Goal: Task Accomplishment & Management: Manage account settings

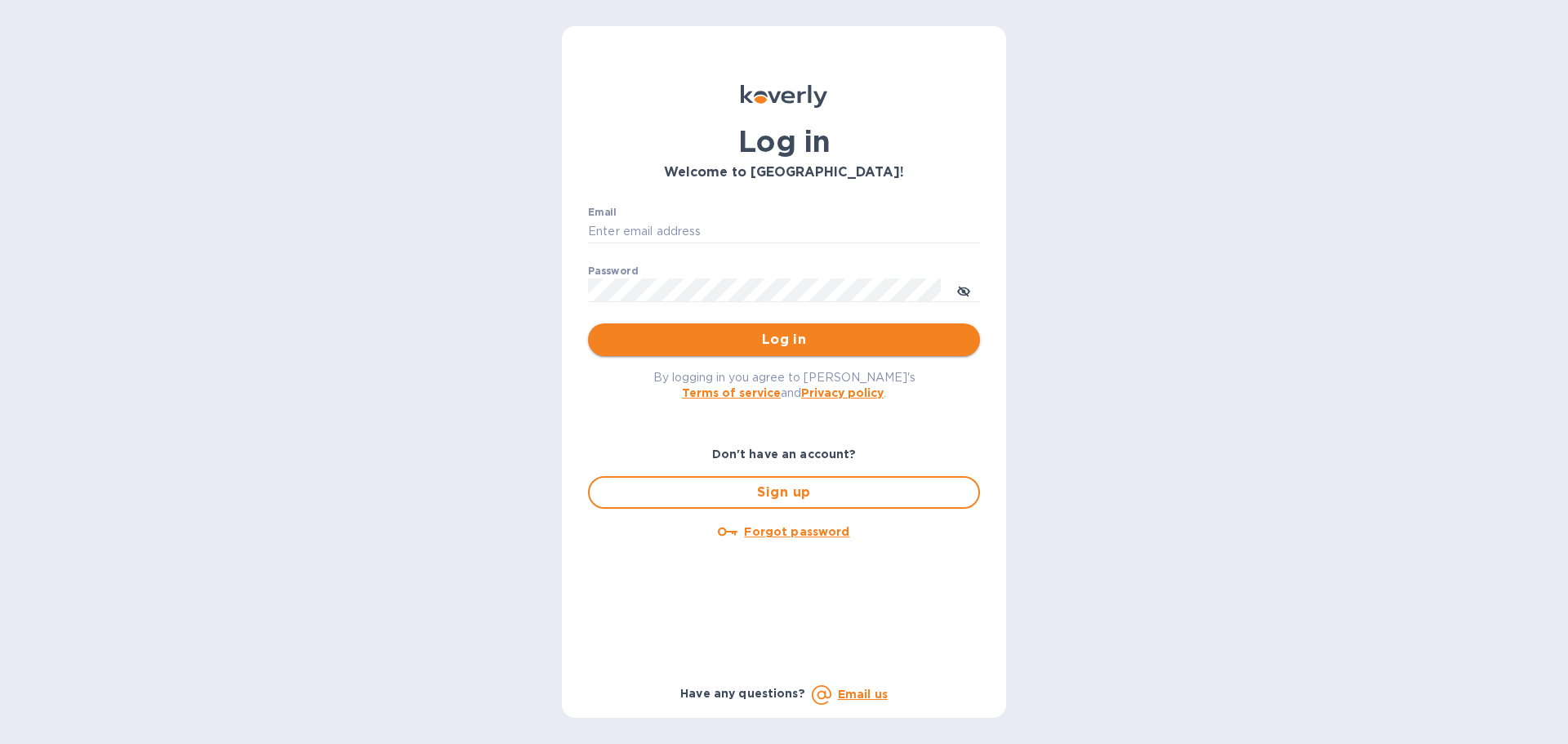
type input "[EMAIL_ADDRESS][DOMAIN_NAME]"
click at [845, 342] on span "Log in" at bounding box center [784, 339] width 366 height 19
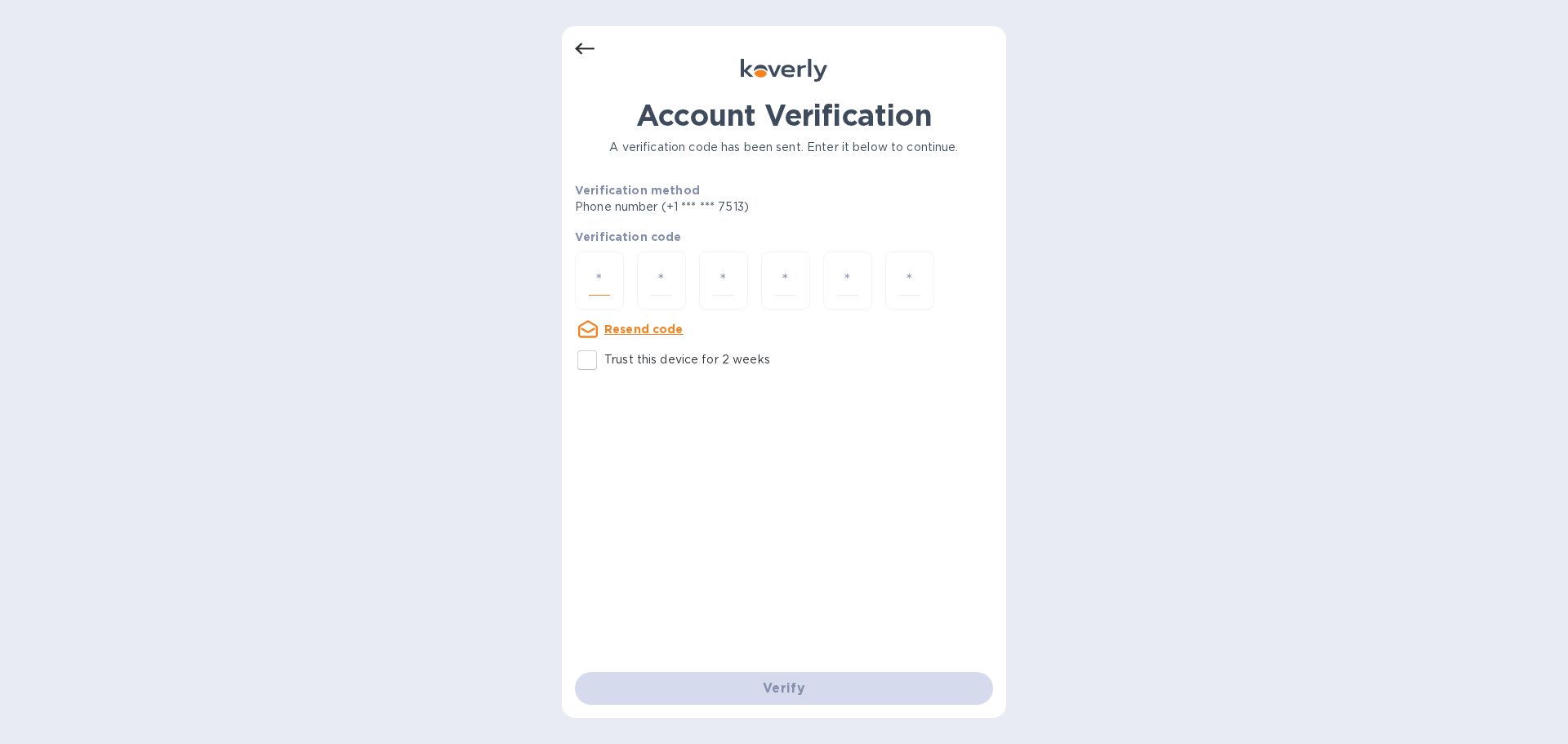
click at [602, 281] on input "number" at bounding box center [599, 281] width 21 height 30
type input "6"
type input "5"
type input "6"
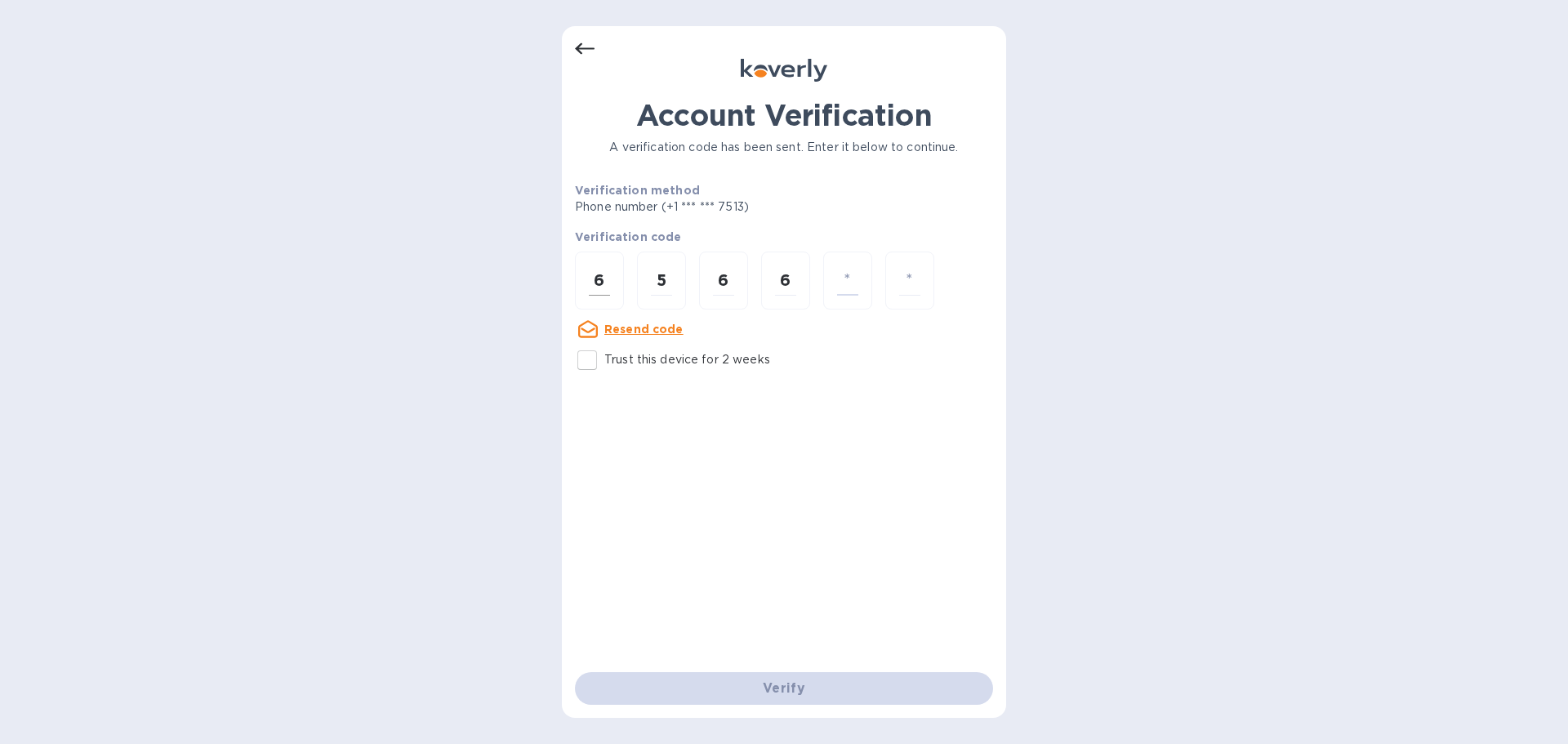
type input "1"
type input "8"
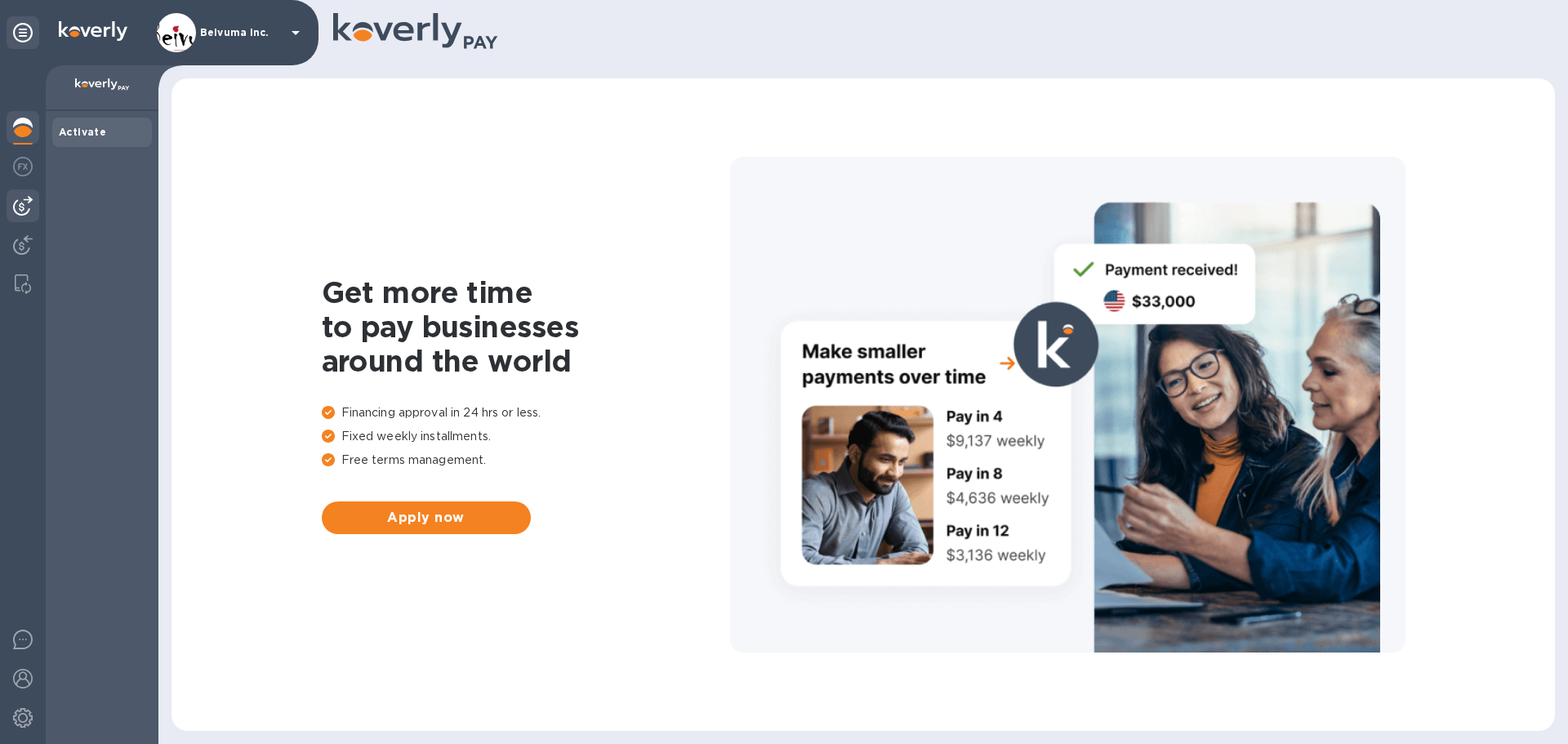
click at [19, 213] on img at bounding box center [22, 205] width 19 height 19
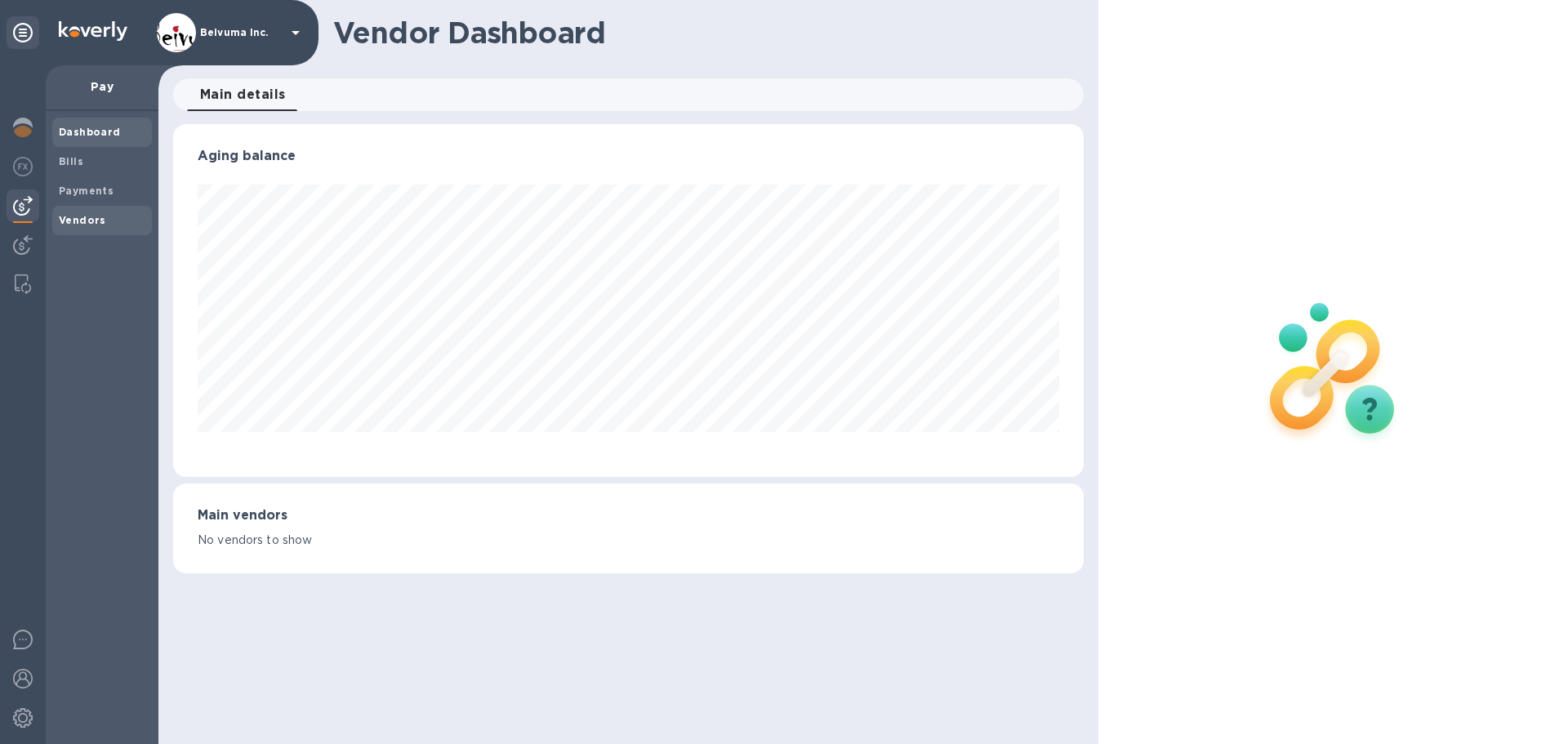
scroll to position [353, 910]
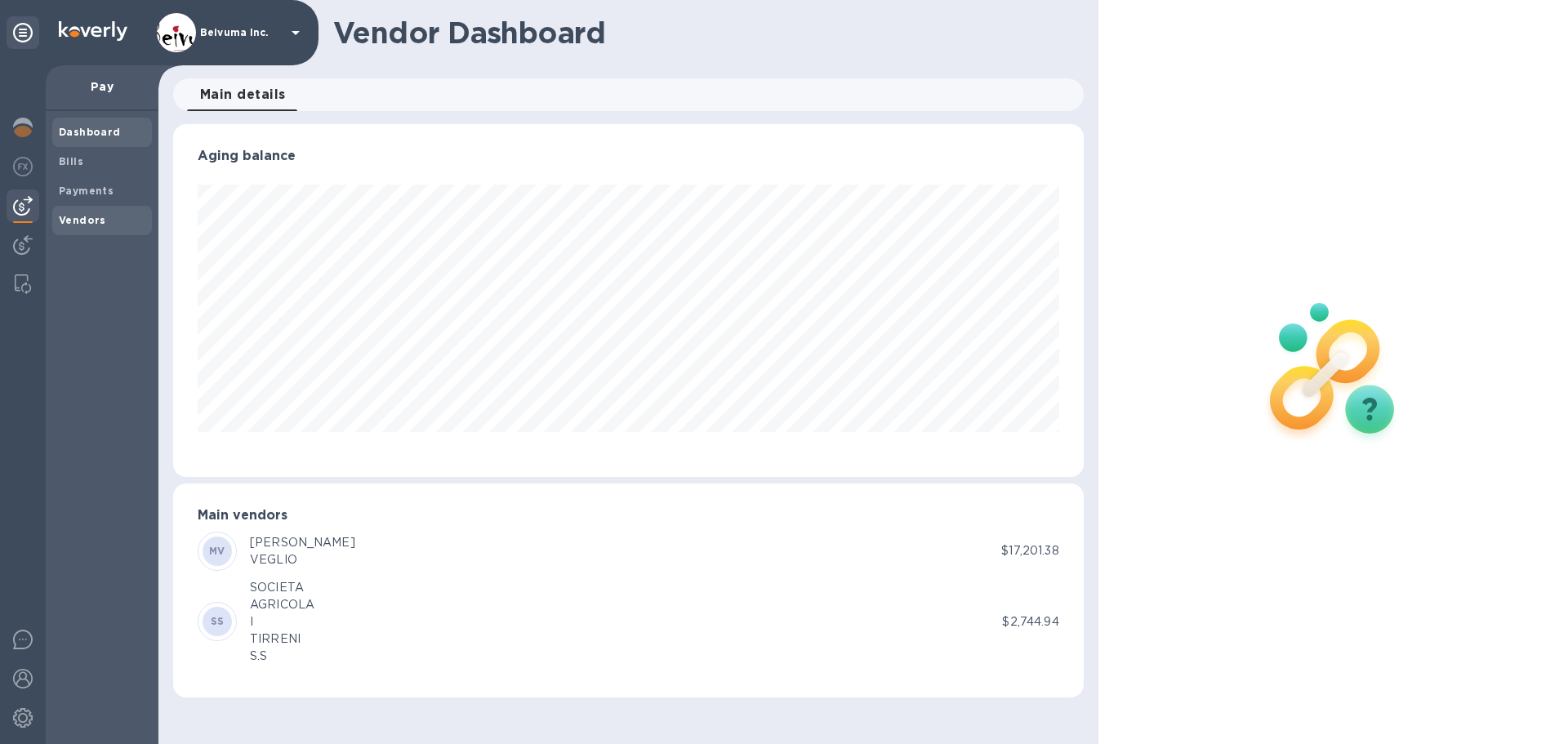
click at [89, 220] on b "Vendors" at bounding box center [83, 220] width 47 height 12
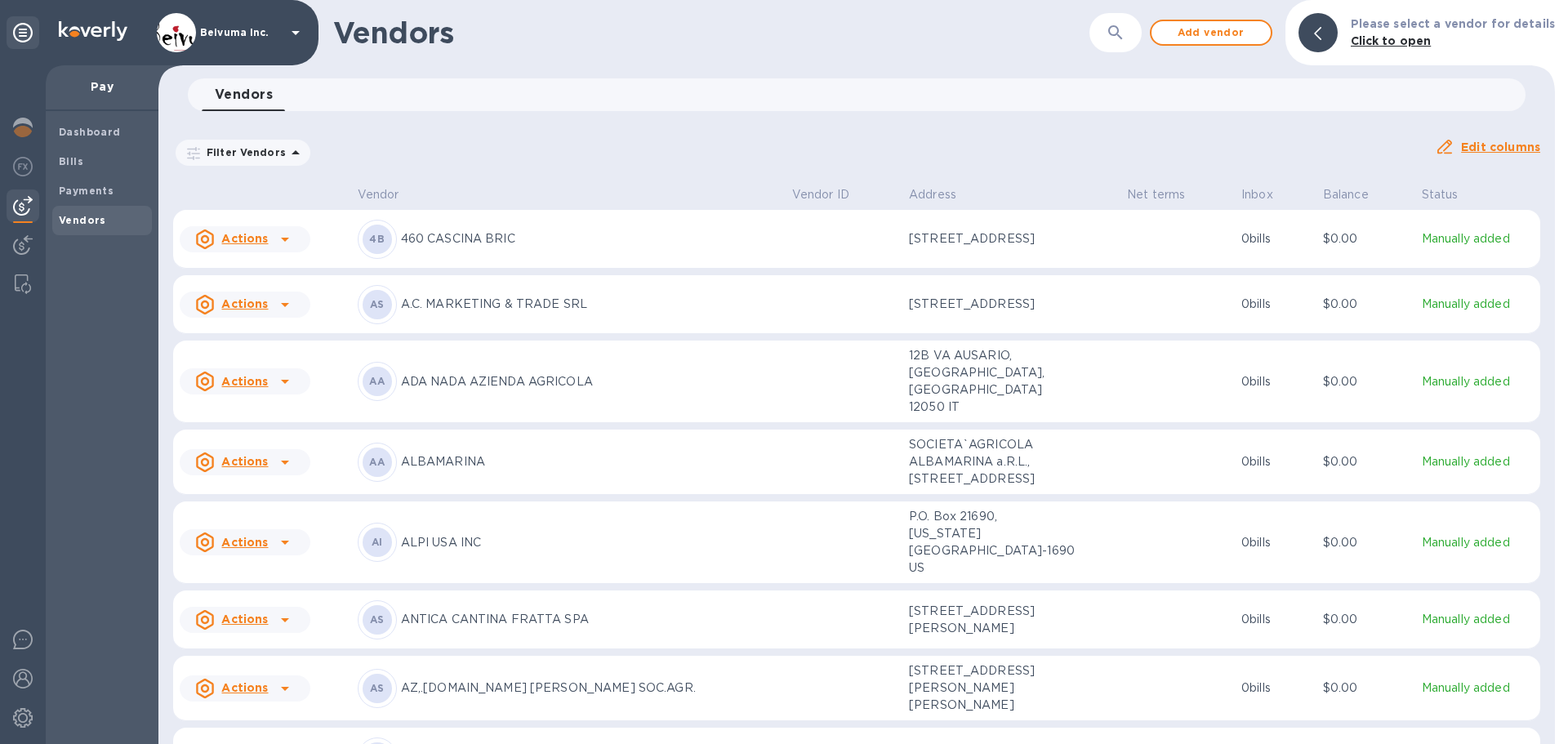
click at [1125, 32] on icon "button" at bounding box center [1115, 32] width 19 height 19
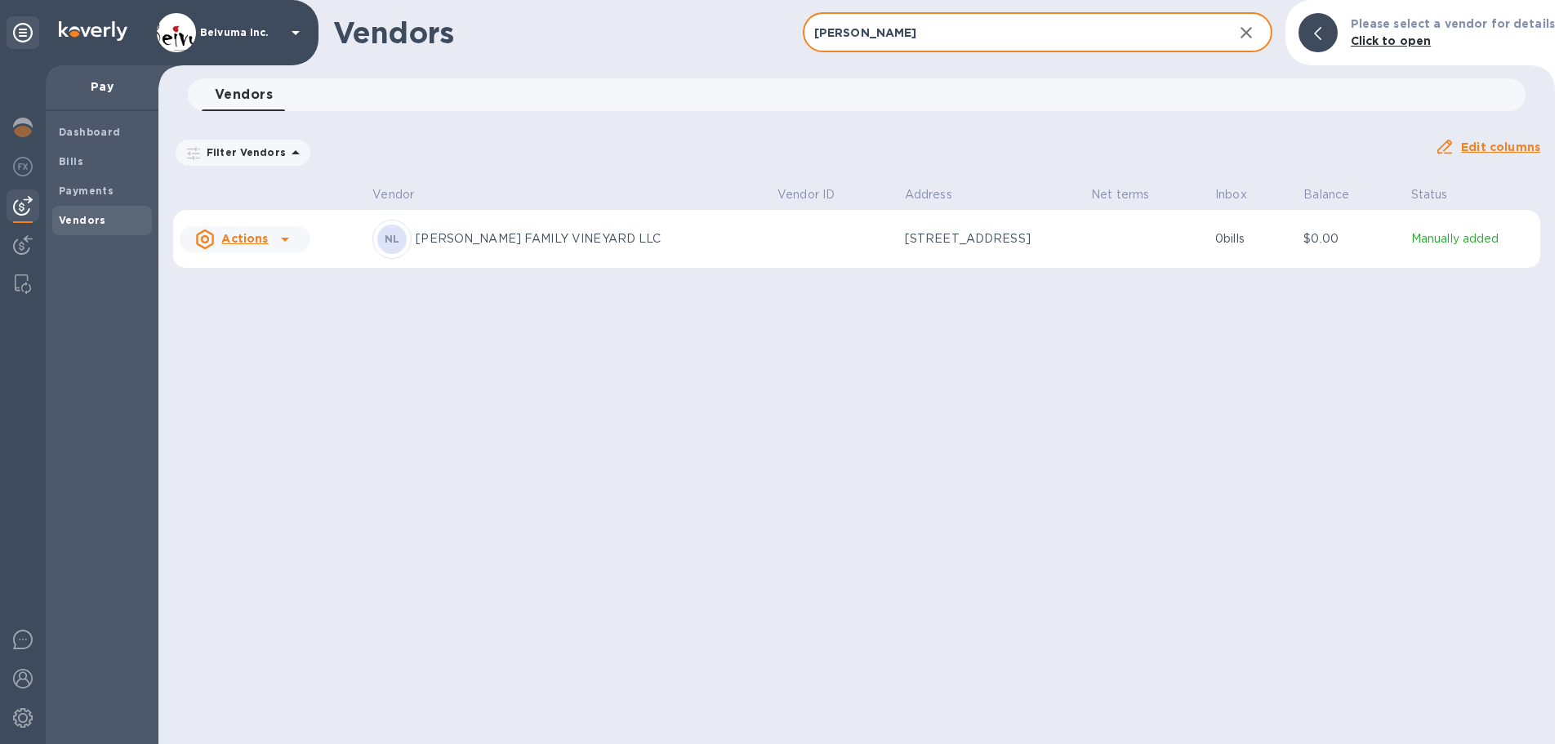
type input "[PERSON_NAME]"
click at [511, 248] on p "[PERSON_NAME] FAMILY VINEYARD LLC" at bounding box center [590, 238] width 349 height 17
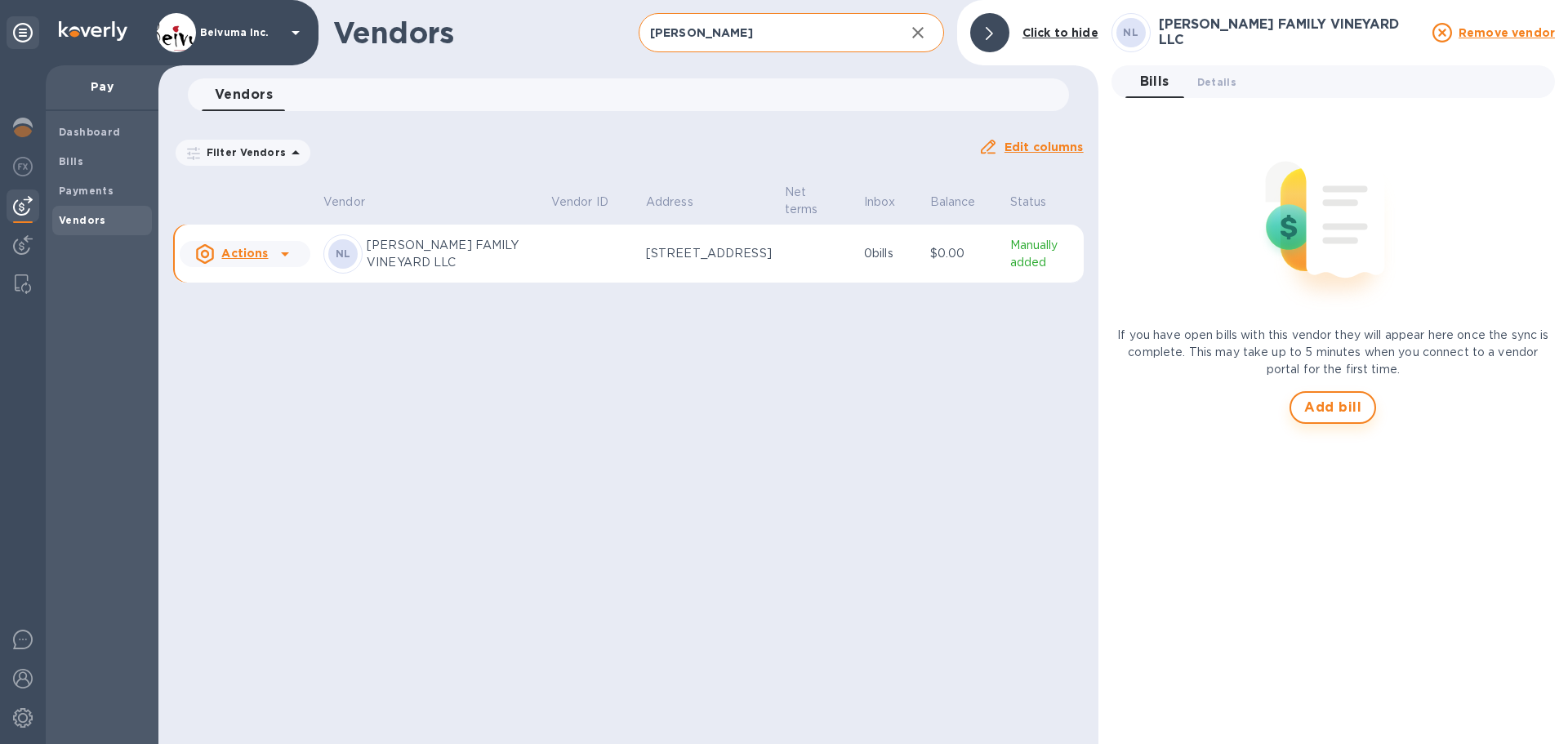
click at [1340, 413] on span "Add bill" at bounding box center [1333, 408] width 57 height 19
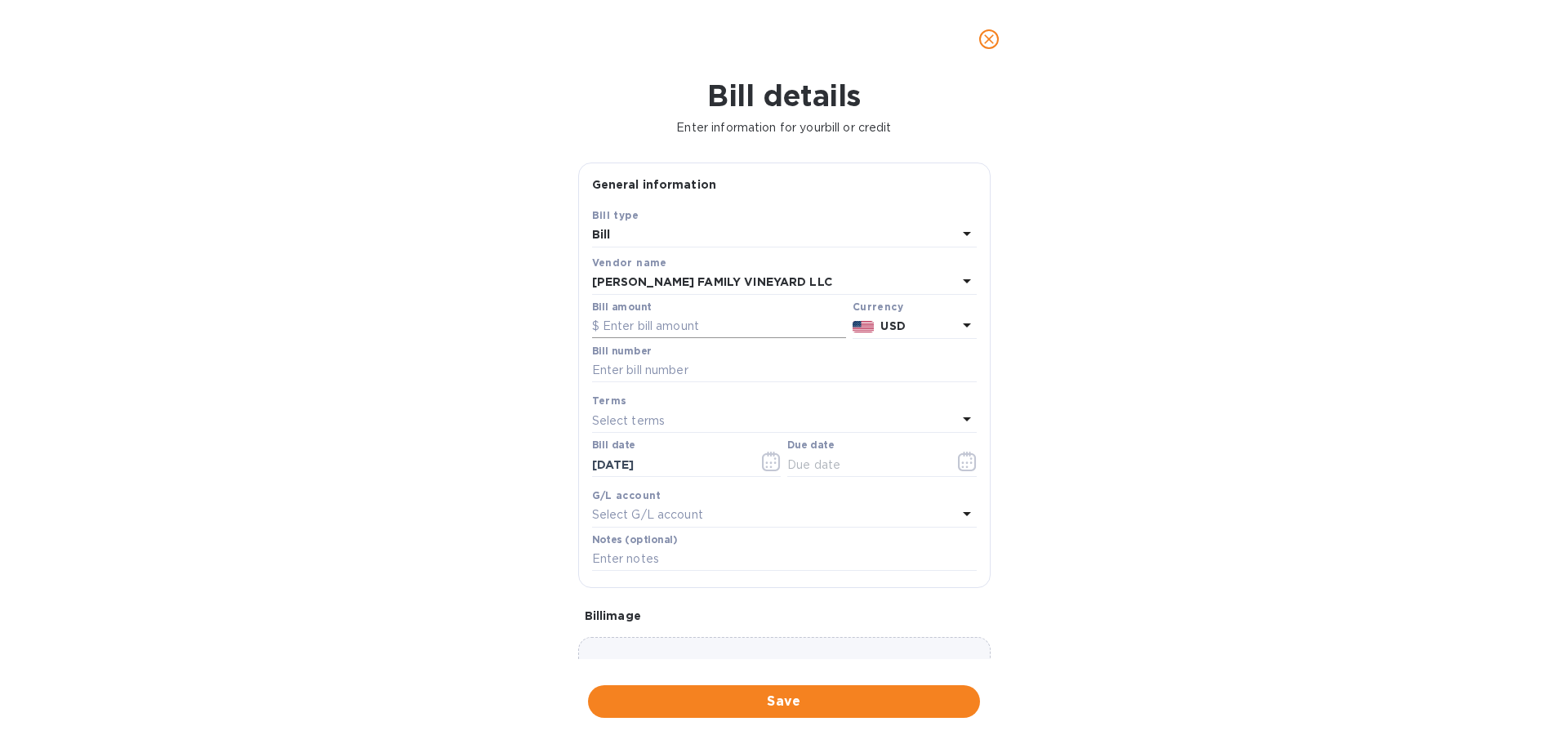
click at [691, 339] on input "text" at bounding box center [718, 326] width 254 height 25
type input "6,390"
click at [1246, 455] on div "Bill details Enter information for your bill or credit General information Save…" at bounding box center [784, 411] width 1568 height 665
click at [711, 383] on input "text" at bounding box center [784, 370] width 385 height 25
click at [697, 383] on input "BEIVUMA INV" at bounding box center [784, 370] width 385 height 25
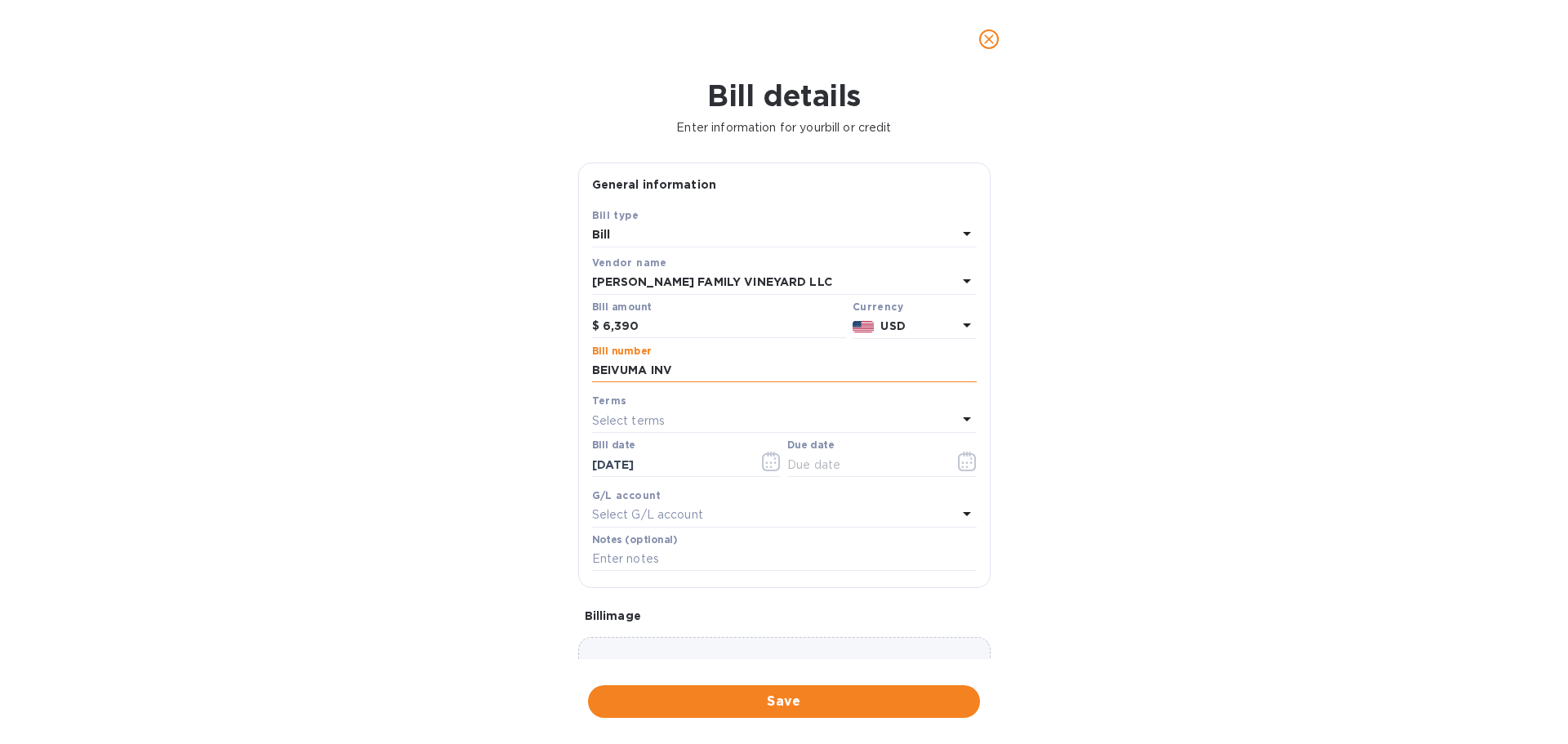
paste input "NFI-36854"
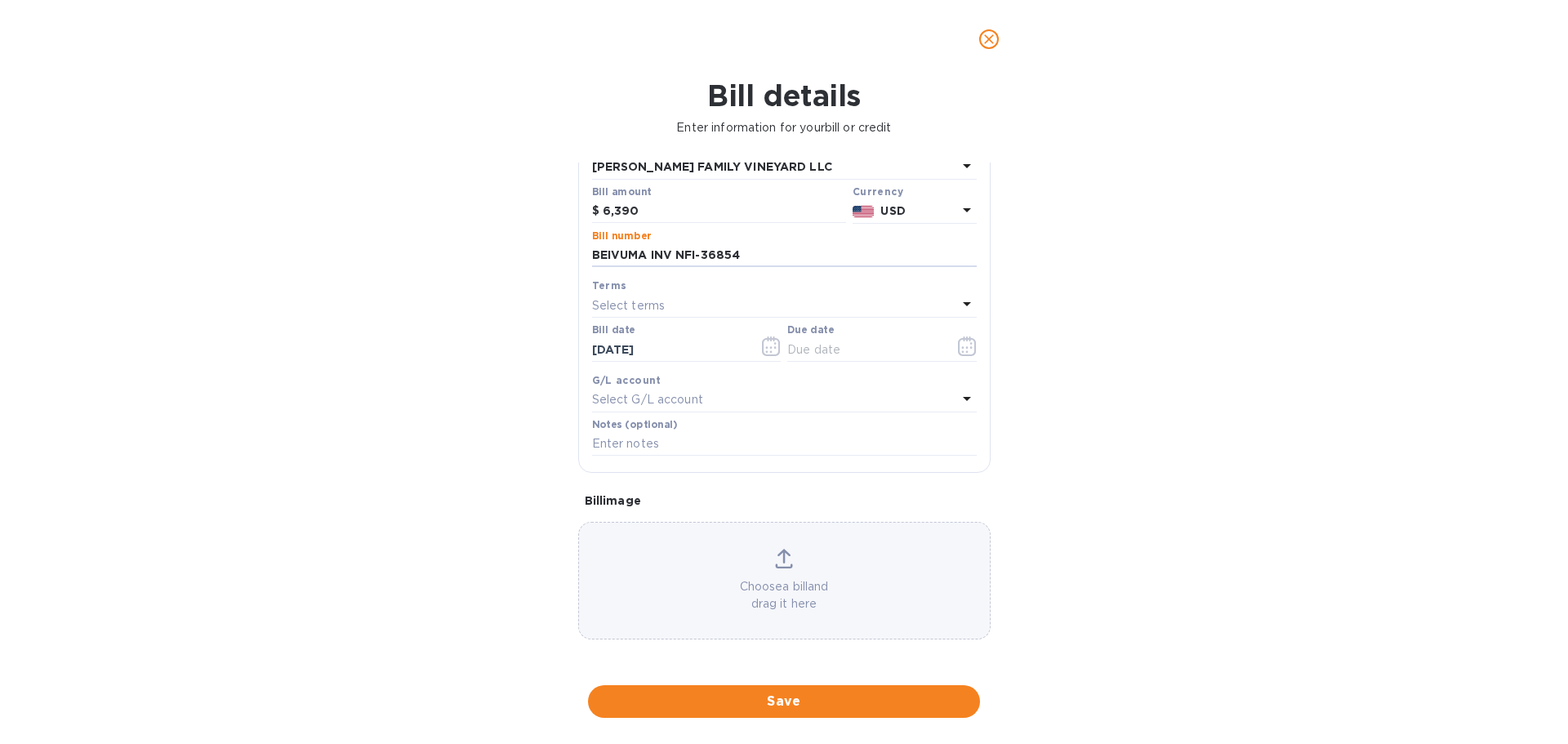
scroll to position [190, 0]
type input "BEIVUMA INV NFI-36854"
click at [959, 356] on icon "button" at bounding box center [967, 346] width 19 height 19
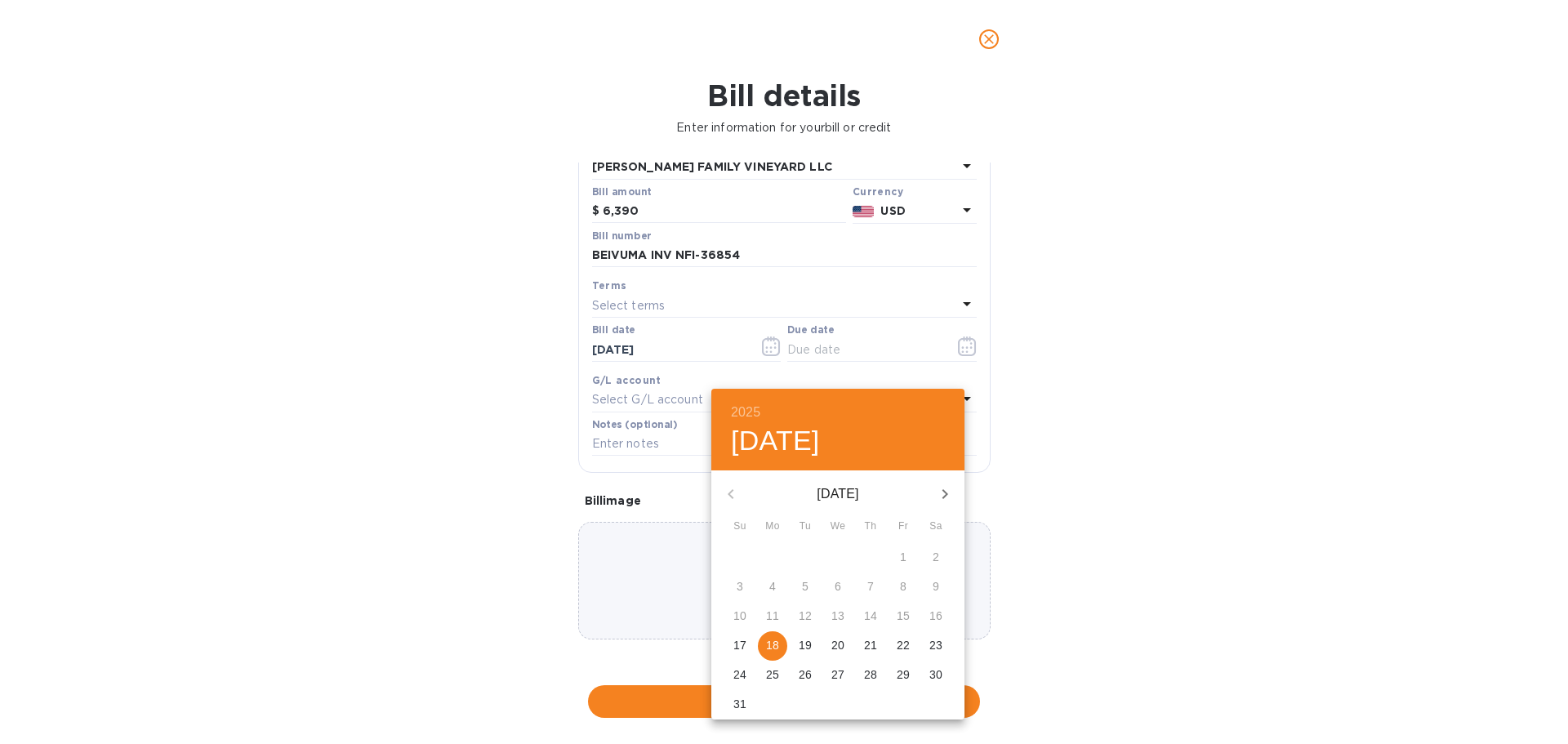
click at [779, 654] on p "18" at bounding box center [772, 645] width 13 height 16
type input "08/18/2025"
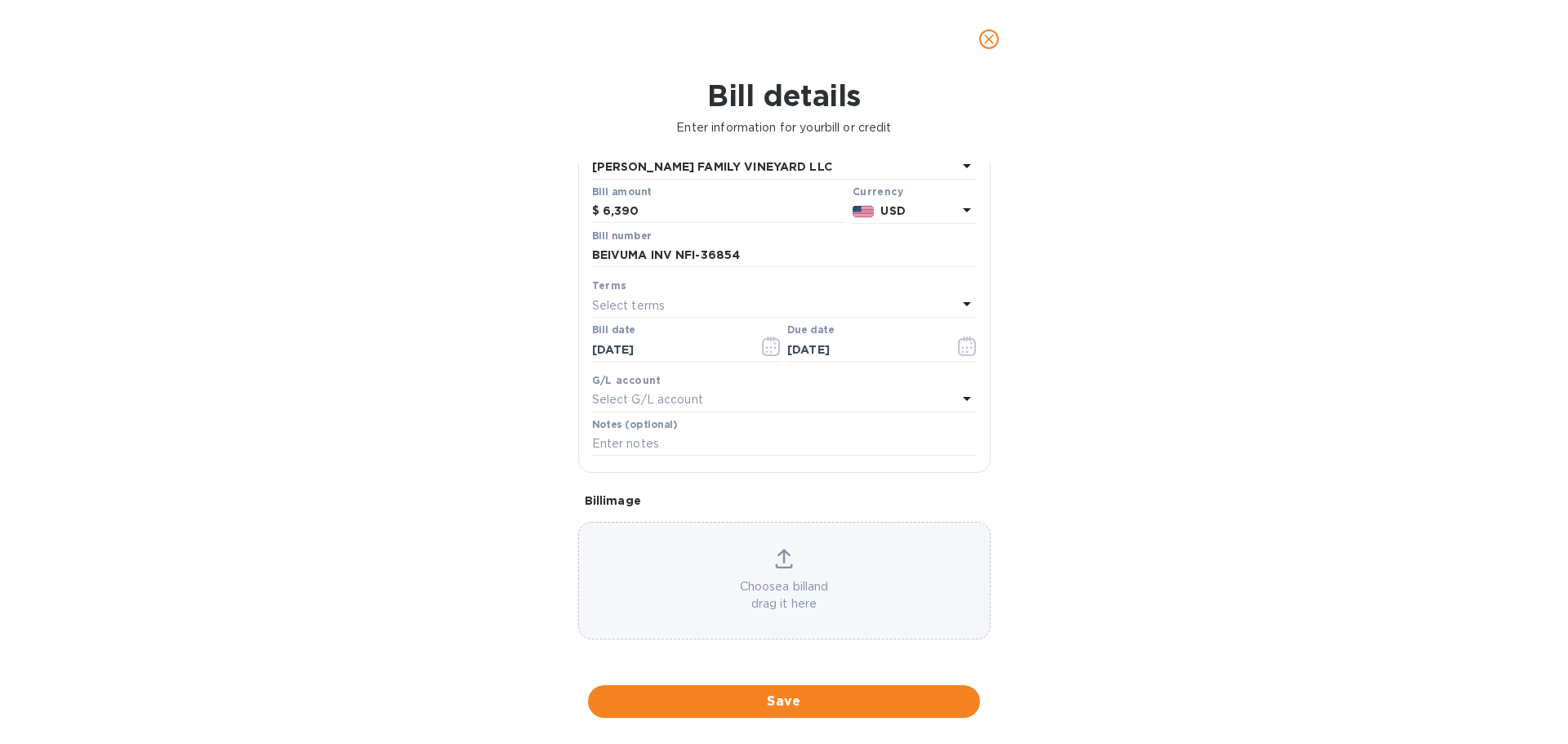
scroll to position [241, 0]
click at [698, 438] on input "text" at bounding box center [784, 444] width 385 height 25
drag, startPoint x: 753, startPoint y: 205, endPoint x: 571, endPoint y: 210, distance: 182.1
click at [571, 210] on div "General information Save Bill type Bill Vendor name NEAL FAMILY VINEYARD LLC Bi…" at bounding box center [784, 410] width 429 height 496
click at [673, 444] on input "text" at bounding box center [784, 444] width 385 height 25
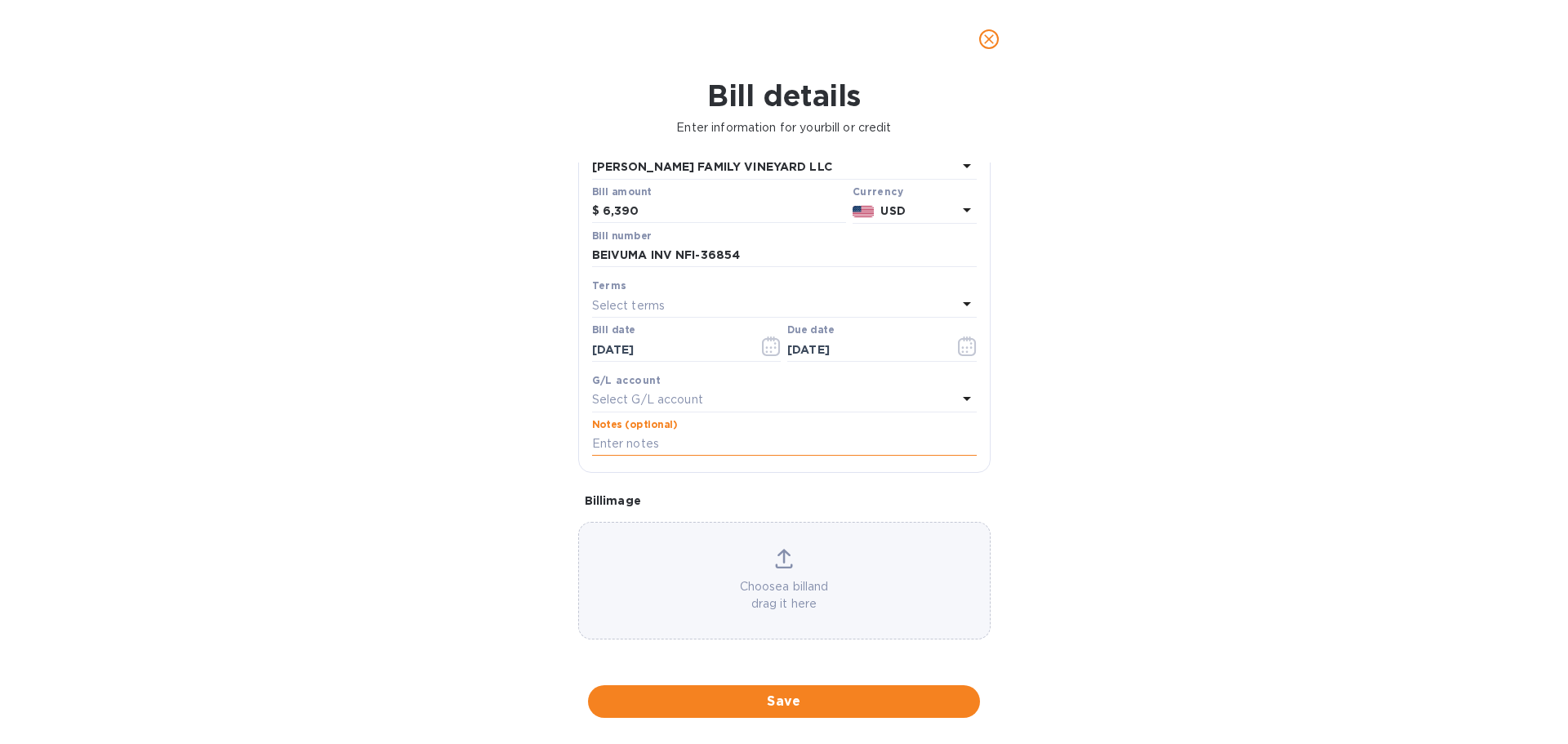
paste input "BEIVUMA INV NFI-36854"
type input "BEIVUMA INV NFI-36854"
click at [1172, 484] on div "Bill details Enter information for your bill or credit General information Save…" at bounding box center [784, 411] width 1568 height 665
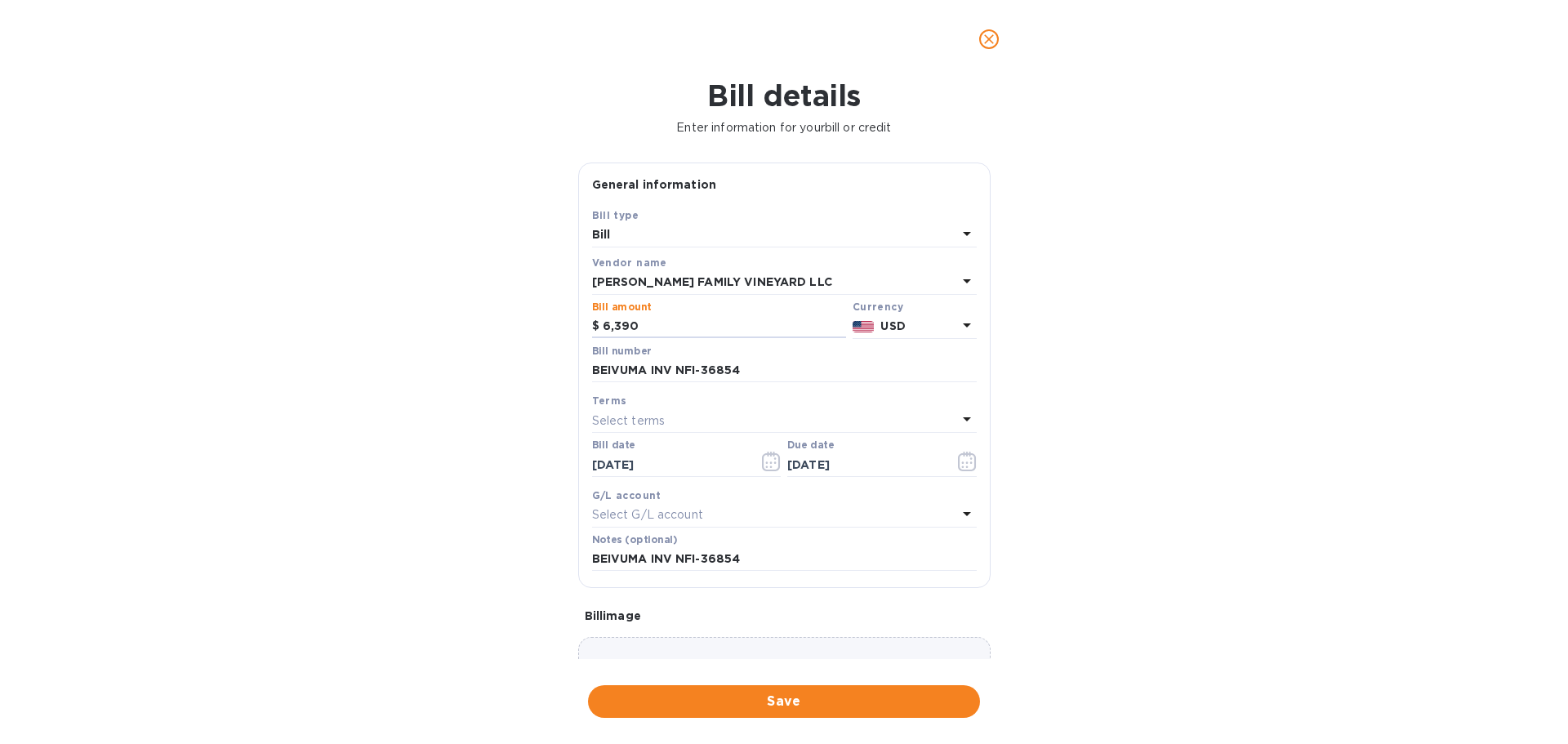
drag, startPoint x: 658, startPoint y: 383, endPoint x: 558, endPoint y: 379, distance: 100.1
click at [558, 379] on div "Bill details Enter information for your bill or credit General information Save…" at bounding box center [784, 411] width 1568 height 665
click at [828, 697] on span "Save" at bounding box center [784, 701] width 366 height 19
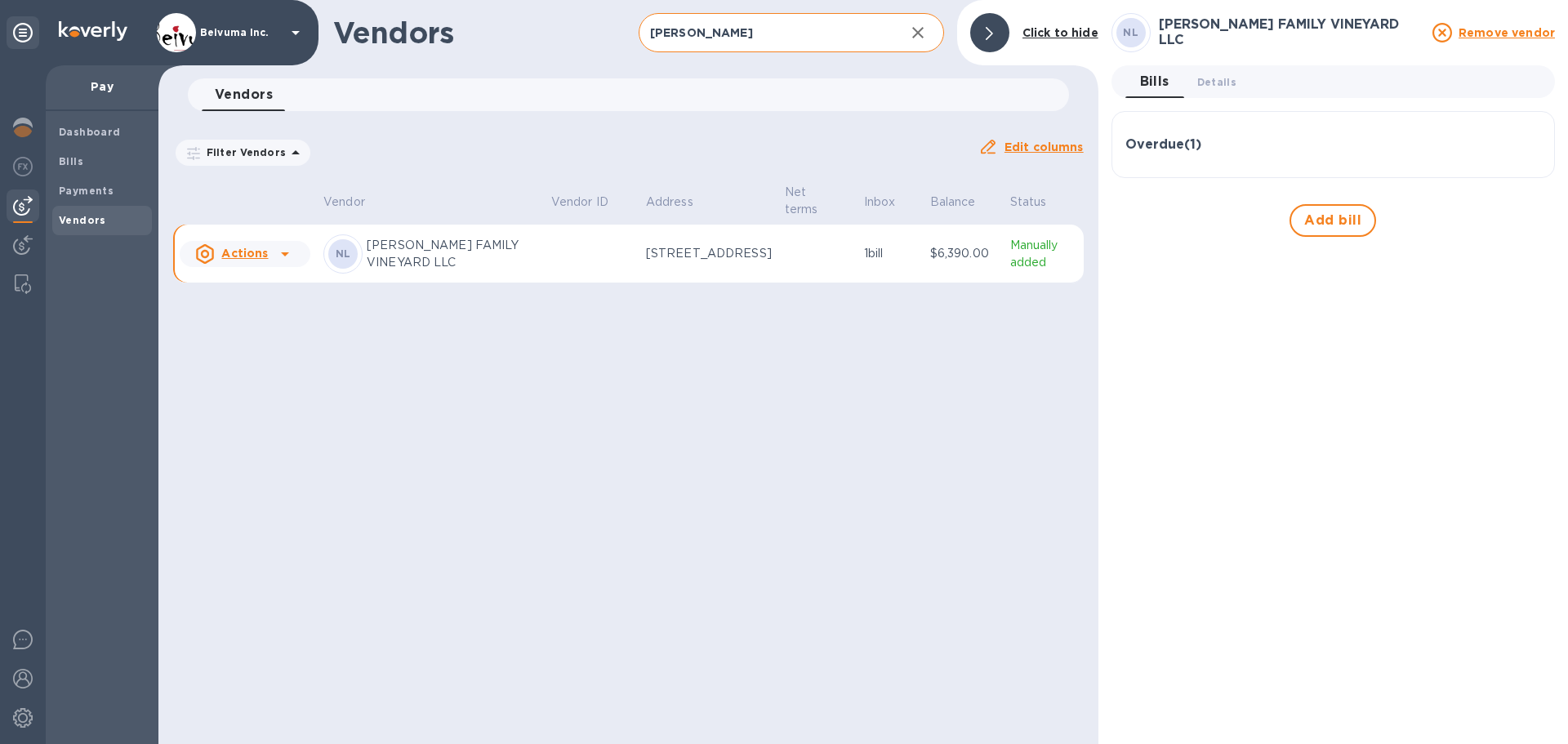
click at [276, 257] on icon at bounding box center [285, 254] width 19 height 19
click at [492, 358] on div at bounding box center [784, 372] width 1568 height 744
click at [81, 166] on b "Bills" at bounding box center [71, 161] width 25 height 12
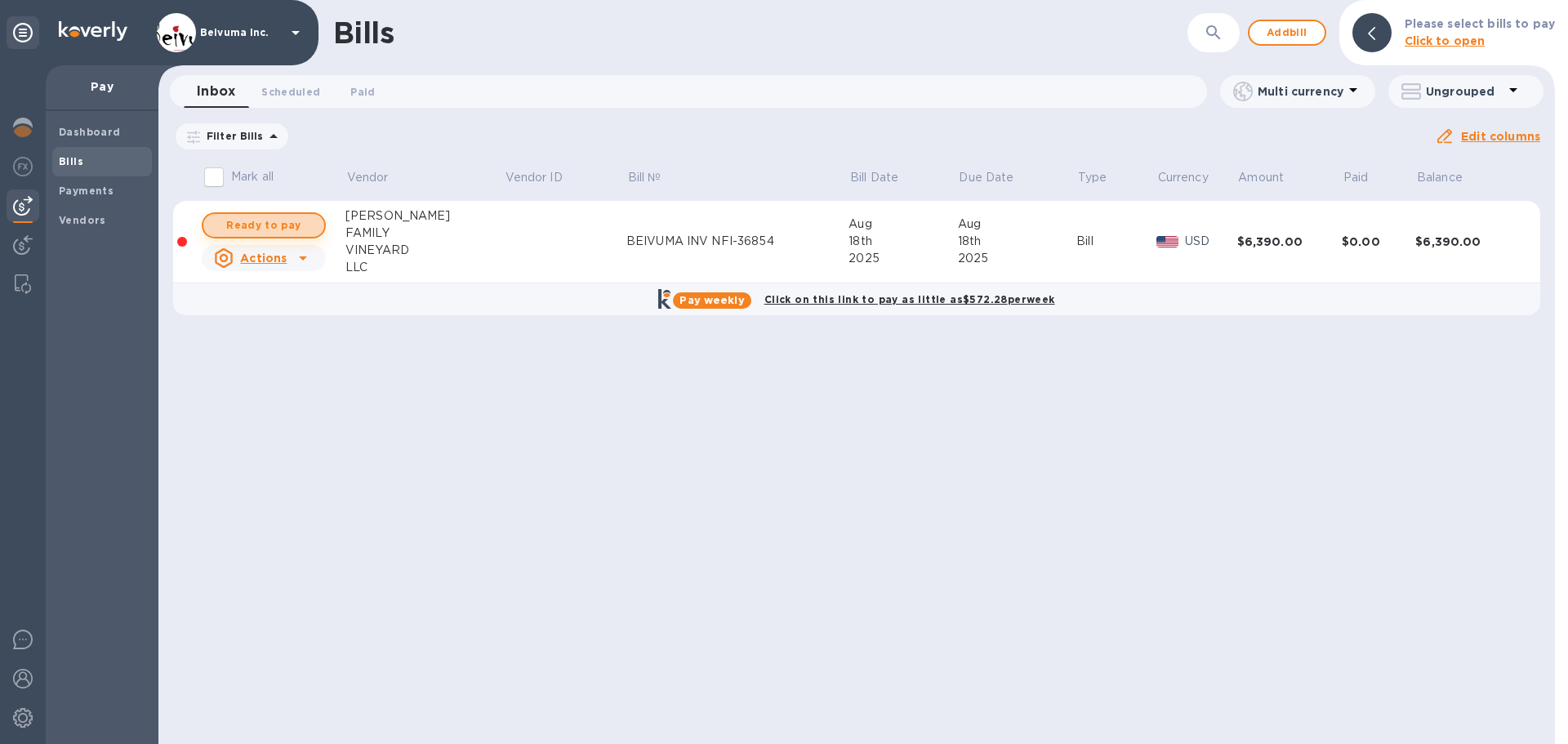
click at [272, 235] on span "Ready to pay" at bounding box center [264, 225] width 95 height 19
checkbox input "true"
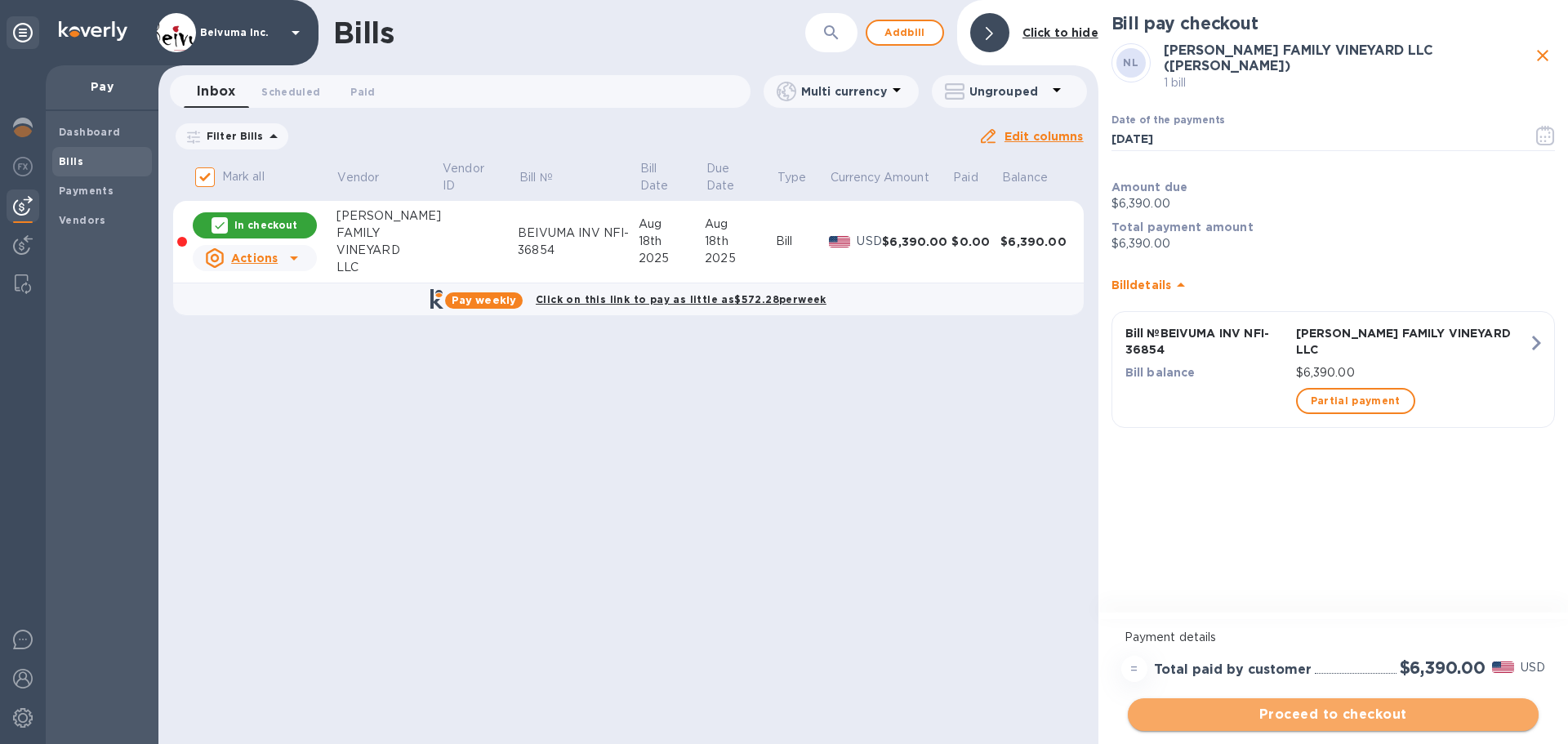
click at [1362, 718] on span "Proceed to checkout" at bounding box center [1333, 714] width 385 height 19
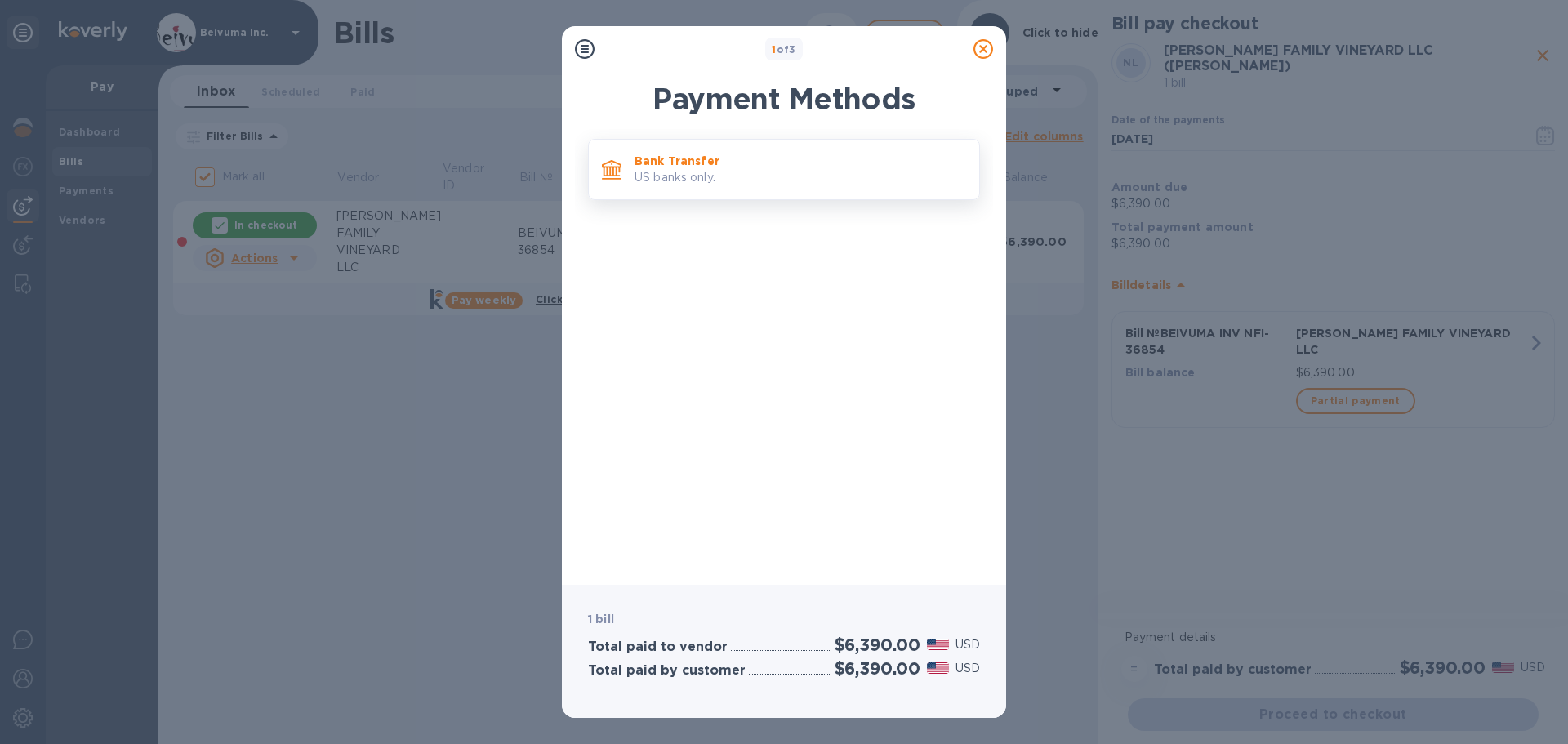
click at [730, 177] on p "US banks only." at bounding box center [800, 178] width 331 height 17
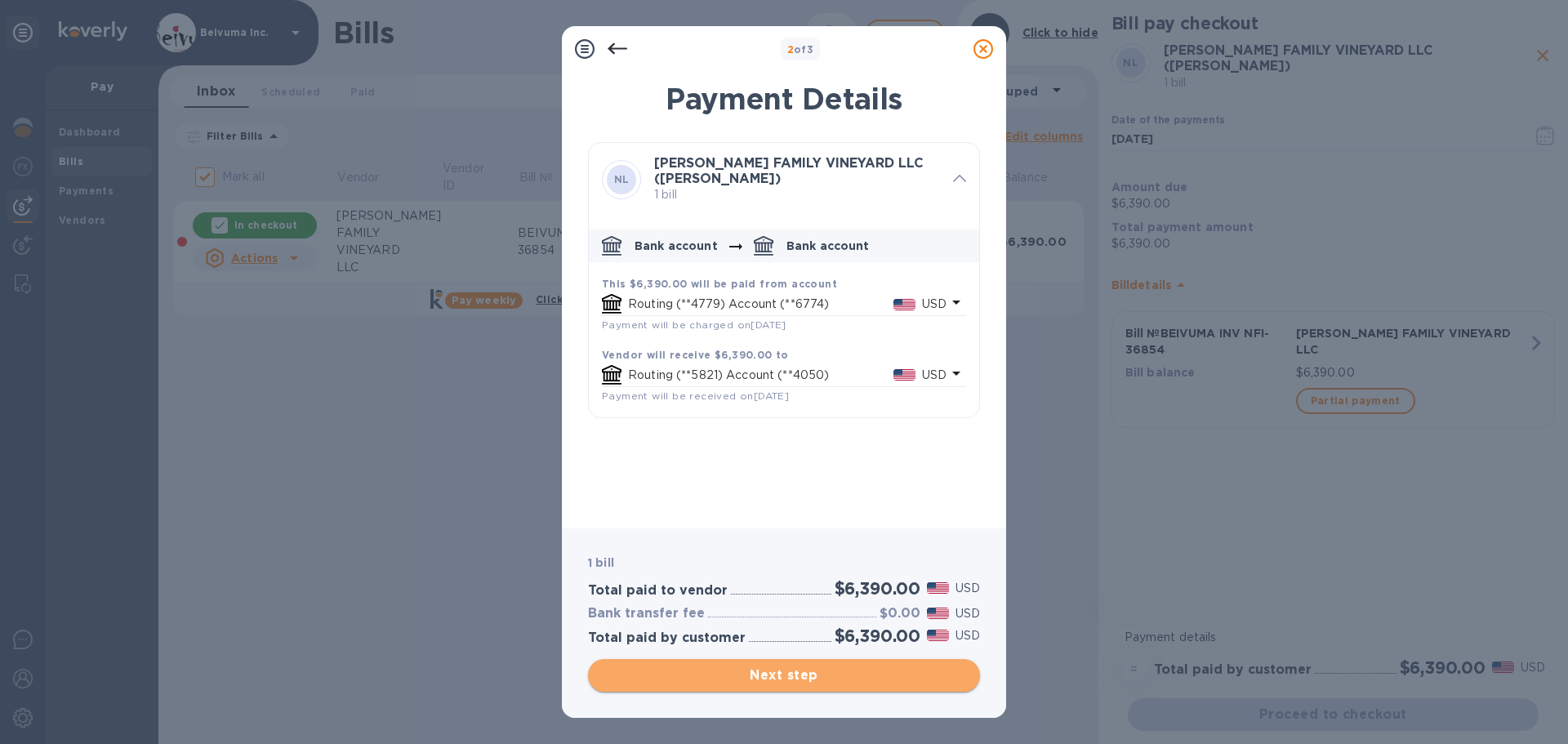
click at [811, 678] on span "Next step" at bounding box center [784, 675] width 366 height 19
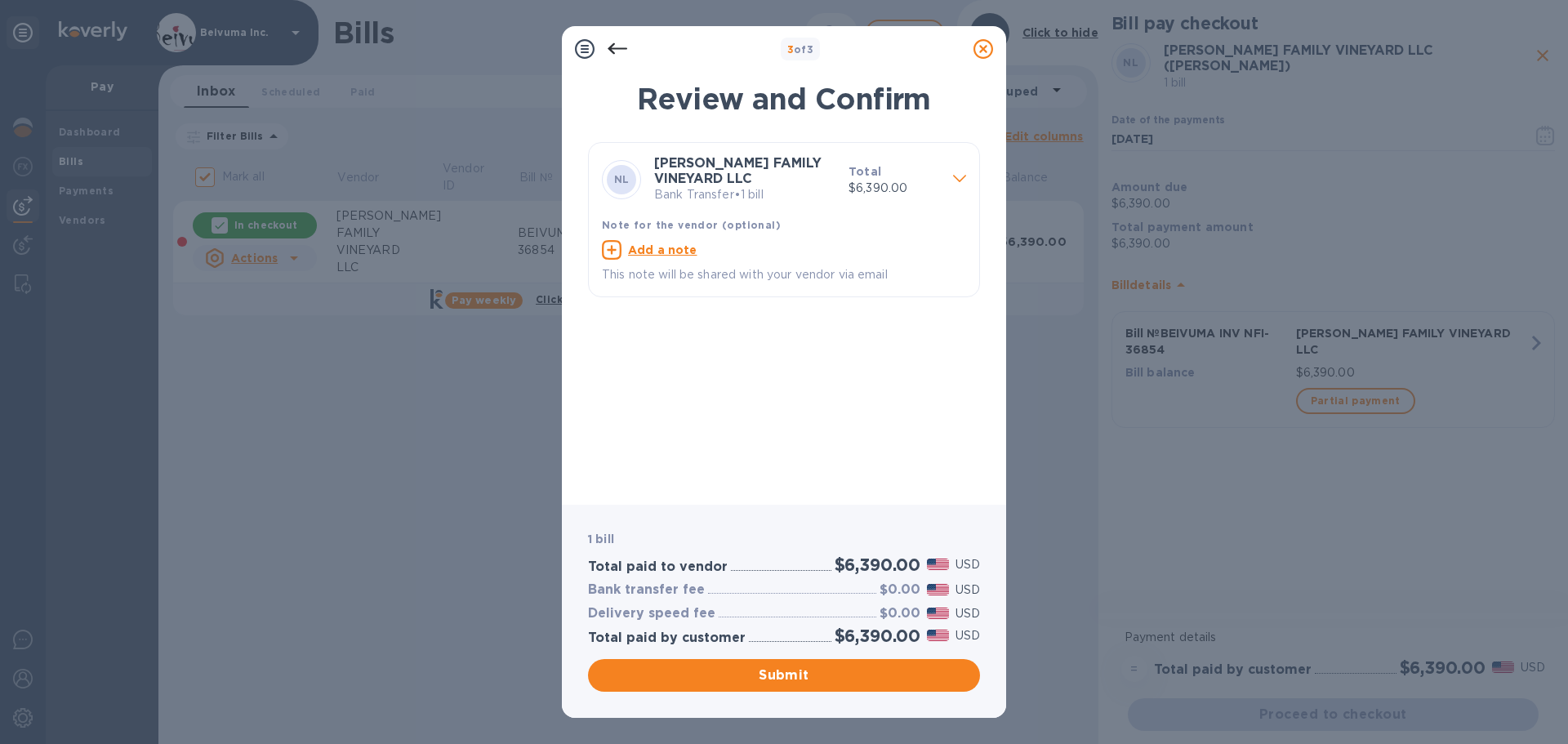
click at [657, 256] on u "Add a note" at bounding box center [663, 249] width 69 height 13
click at [691, 259] on textarea at bounding box center [771, 252] width 338 height 14
paste textarea "BEIVUMA INV NFI-36854"
click at [660, 259] on textarea "BEIVUMA INV NFI-36854" at bounding box center [771, 252] width 338 height 14
type textarea "BEIVUMA HALF INV NFI-36854"
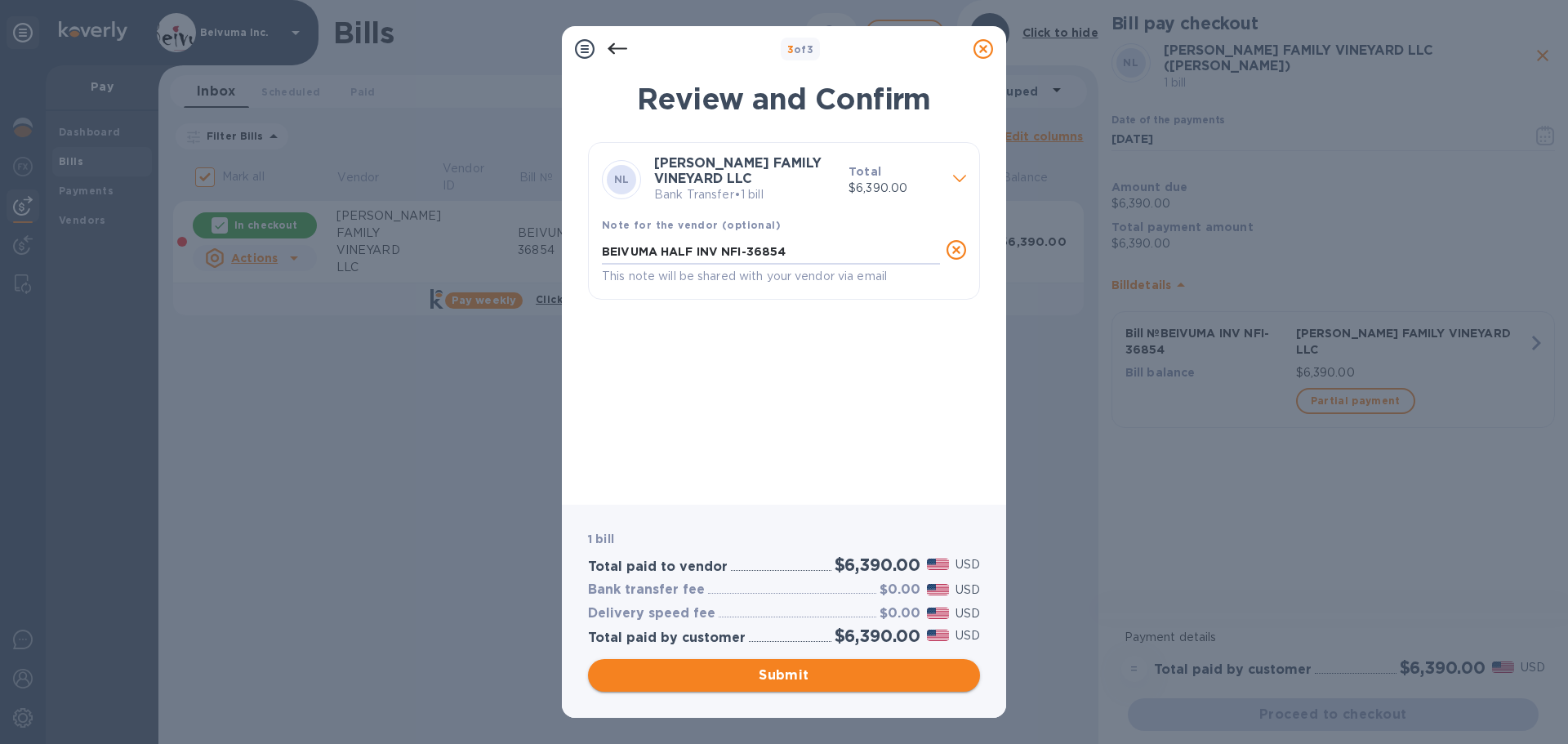
click at [807, 676] on span "Submit" at bounding box center [784, 675] width 366 height 19
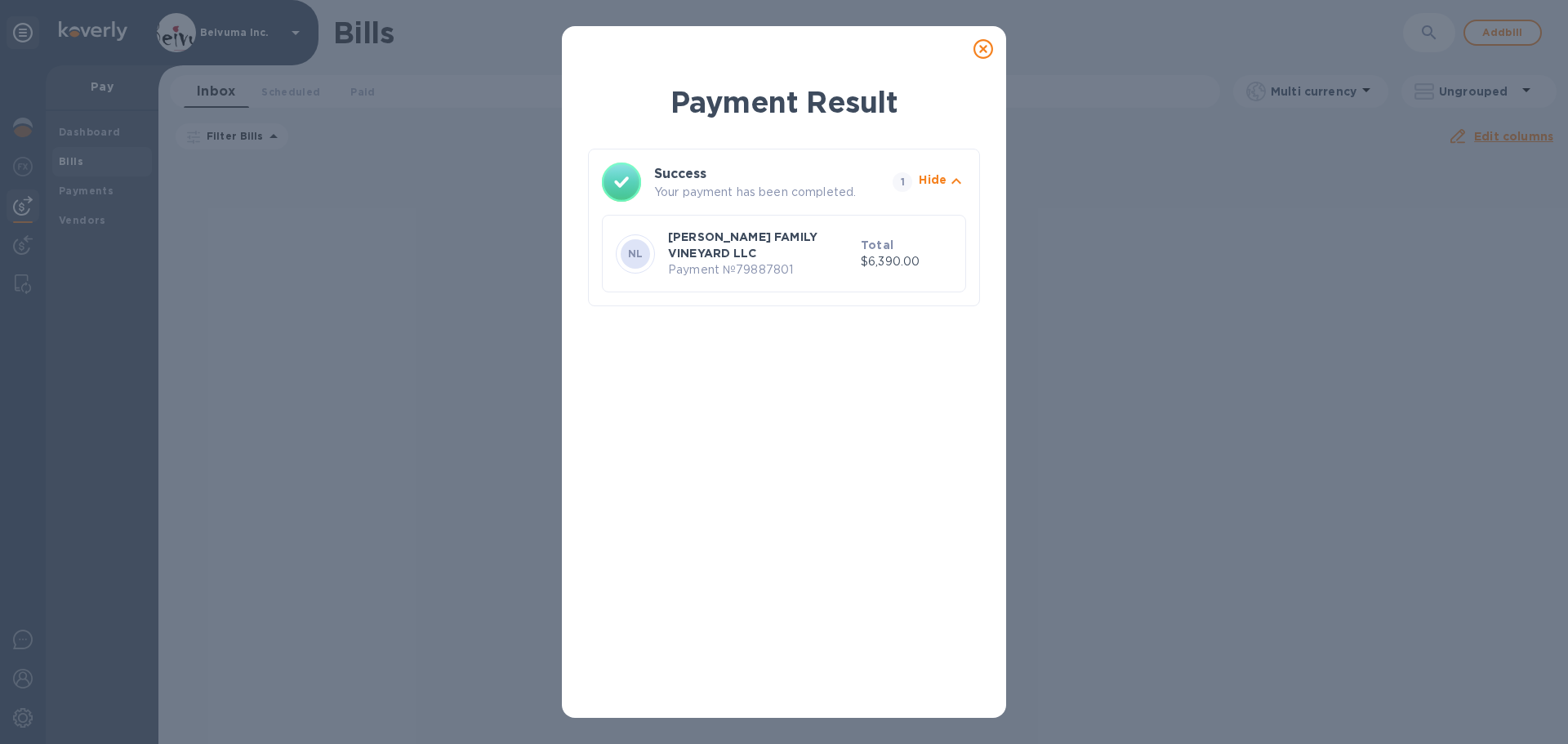
click at [986, 53] on icon at bounding box center [983, 48] width 19 height 19
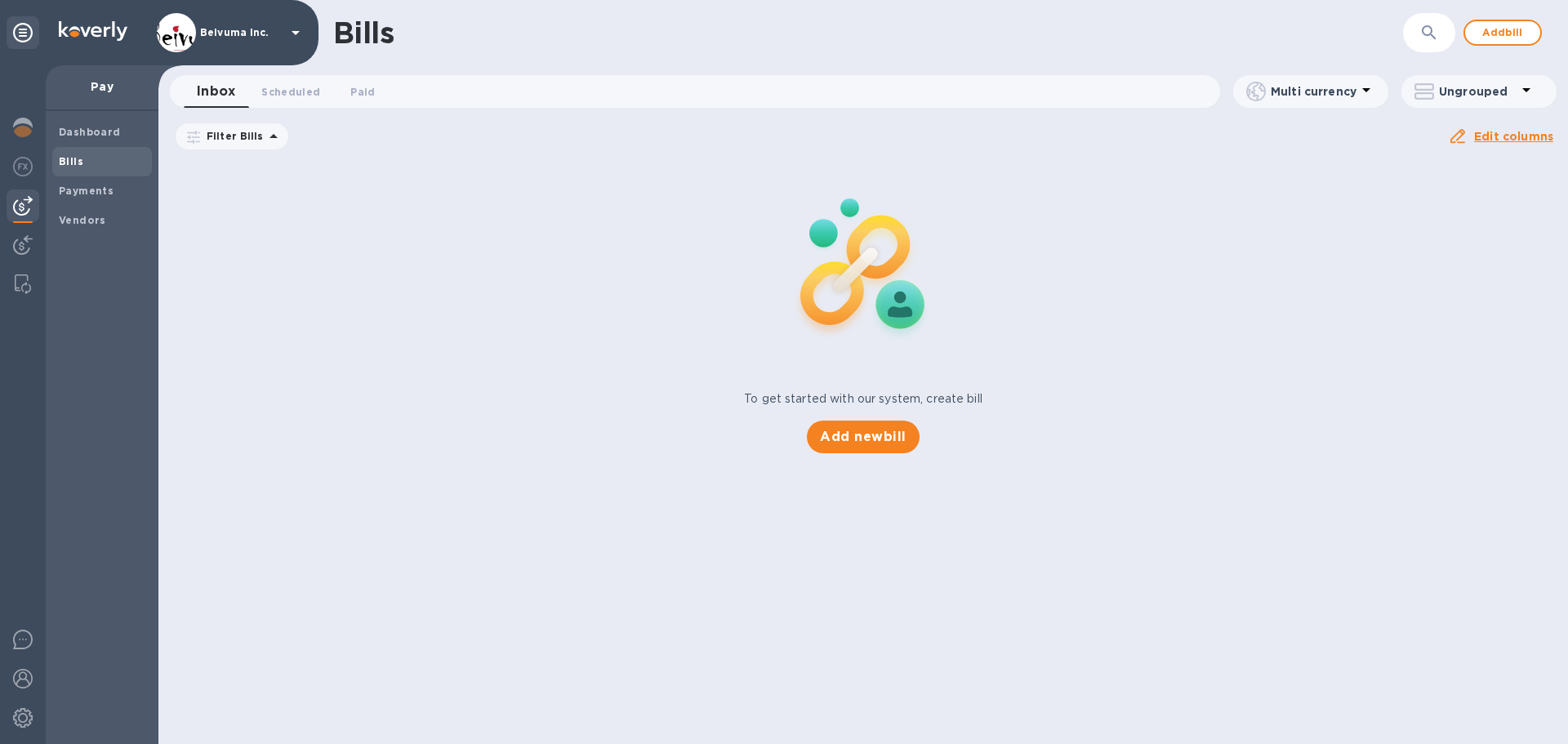
drag, startPoint x: 3, startPoint y: 302, endPoint x: 343, endPoint y: 107, distance: 392.0
click at [294, 87] on span "Scheduled 0" at bounding box center [291, 92] width 59 height 17
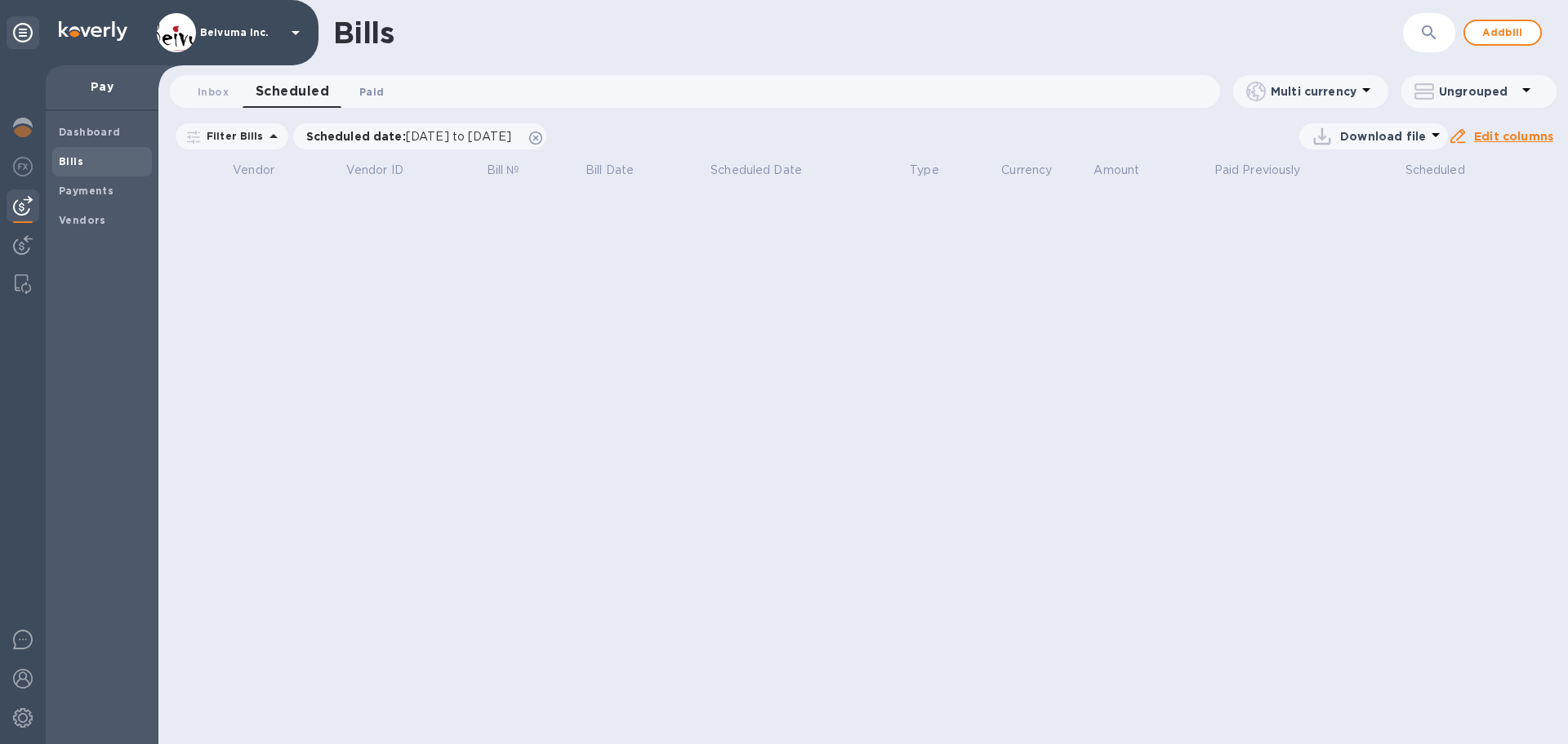
click at [374, 93] on span "Paid 0" at bounding box center [371, 92] width 25 height 17
